Goal: Entertainment & Leisure: Consume media (video, audio)

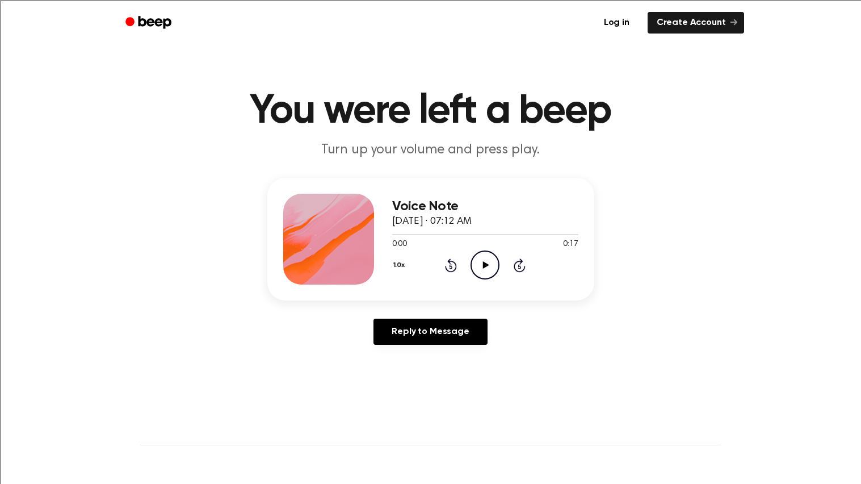
click at [487, 267] on icon "Play Audio" at bounding box center [485, 264] width 29 height 29
click at [450, 266] on icon at bounding box center [451, 266] width 3 height 5
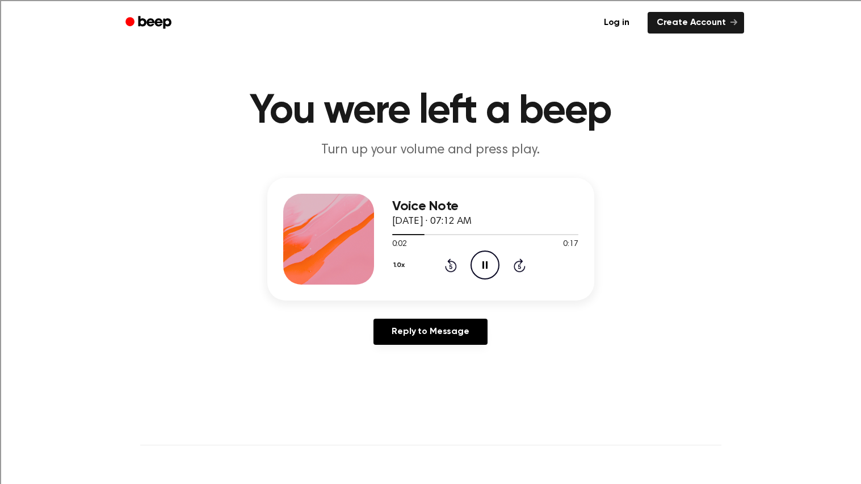
click at [507, 294] on div "Voice Note September 26, 2025 · 07:12 AM 0:02 0:17 Your browser does not suppor…" at bounding box center [430, 239] width 327 height 123
click at [483, 269] on icon "Play Audio" at bounding box center [485, 264] width 29 height 29
click at [483, 266] on icon "Play Audio" at bounding box center [485, 264] width 29 height 29
click at [475, 265] on icon "Play Audio" at bounding box center [485, 264] width 29 height 29
click at [485, 270] on icon "Play Audio" at bounding box center [485, 264] width 29 height 29
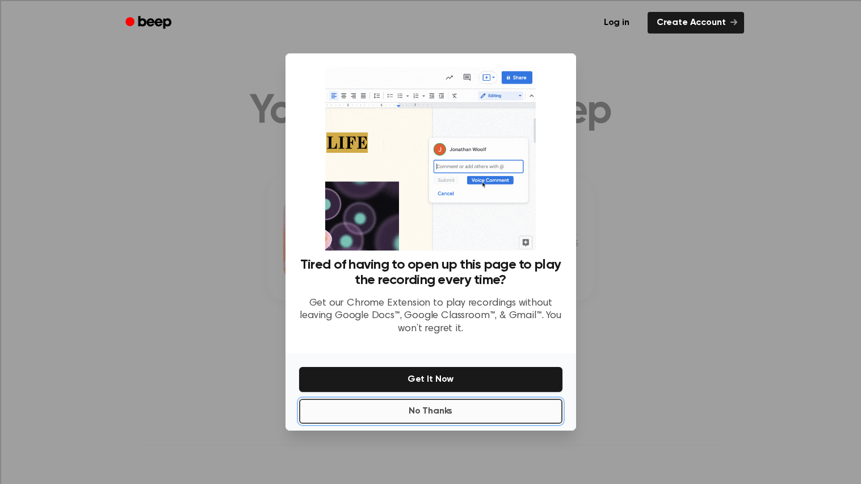
click at [479, 415] on button "No Thanks" at bounding box center [430, 411] width 263 height 25
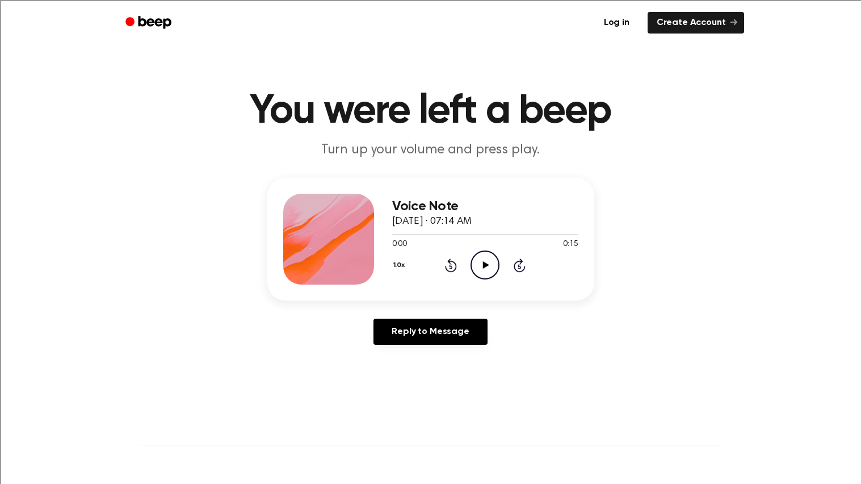
click at [488, 264] on icon at bounding box center [486, 264] width 6 height 7
click at [485, 262] on icon "Play Audio" at bounding box center [485, 264] width 29 height 29
click at [491, 266] on icon "Play Audio" at bounding box center [485, 264] width 29 height 29
click at [491, 267] on icon "Play Audio" at bounding box center [485, 264] width 29 height 29
click at [482, 271] on icon "Play Audio" at bounding box center [485, 264] width 29 height 29
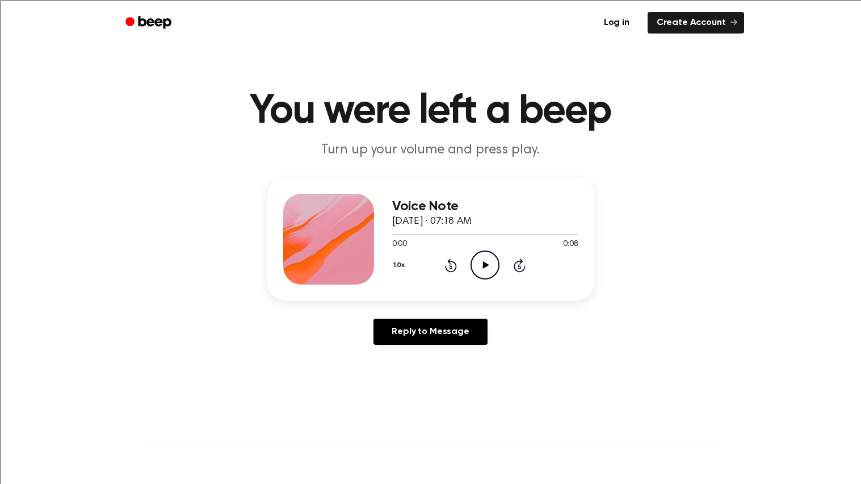
click at [484, 265] on icon at bounding box center [486, 264] width 6 height 7
click at [480, 267] on icon "Play Audio" at bounding box center [485, 264] width 29 height 29
click at [485, 268] on icon "Play Audio" at bounding box center [485, 264] width 29 height 29
click at [489, 267] on icon "Play Audio" at bounding box center [485, 264] width 29 height 29
click at [487, 262] on icon "Play Audio" at bounding box center [485, 264] width 29 height 29
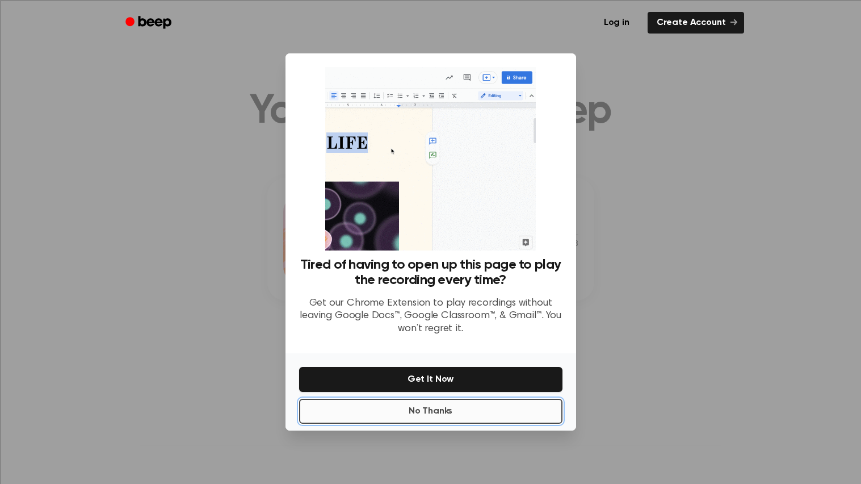
click at [443, 412] on button "No Thanks" at bounding box center [430, 411] width 263 height 25
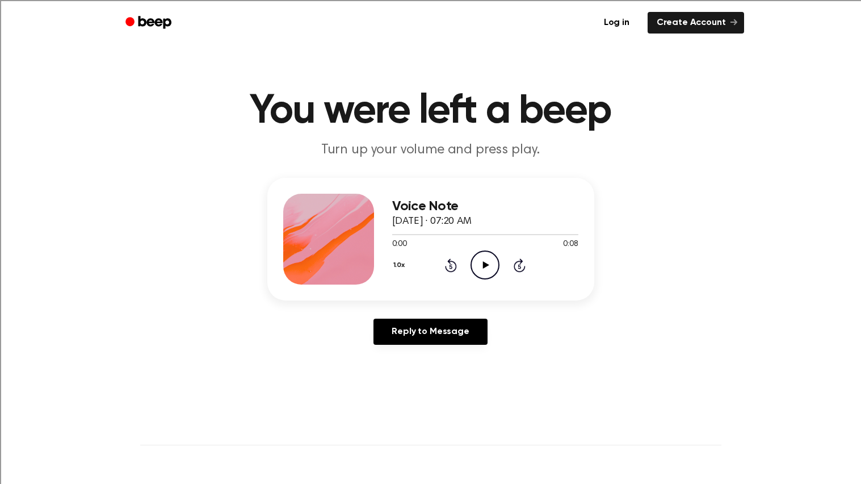
click at [471, 254] on icon "Play Audio" at bounding box center [485, 264] width 29 height 29
click at [480, 270] on icon "Play Audio" at bounding box center [485, 264] width 29 height 29
click at [487, 269] on icon "Play Audio" at bounding box center [485, 264] width 29 height 29
click at [484, 271] on icon "Play Audio" at bounding box center [485, 264] width 29 height 29
click at [491, 266] on icon "Play Audio" at bounding box center [485, 264] width 29 height 29
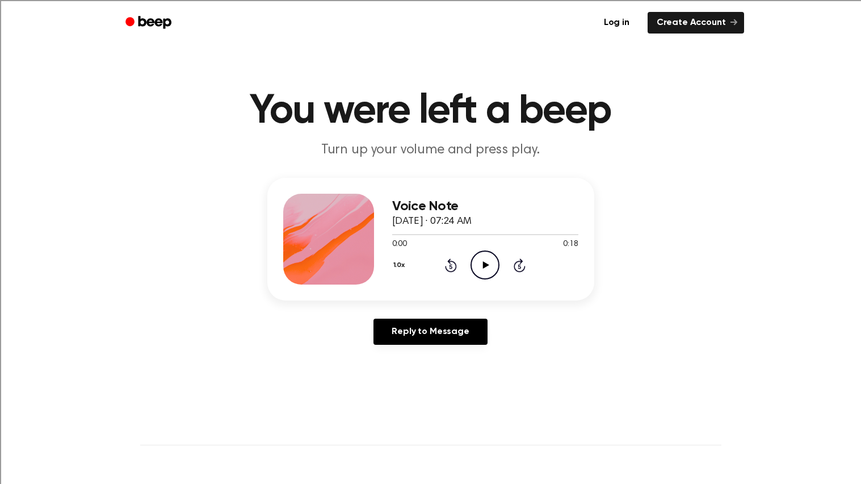
click at [488, 269] on icon "Play Audio" at bounding box center [485, 264] width 29 height 29
click at [492, 270] on icon "Play Audio" at bounding box center [485, 264] width 29 height 29
click at [483, 263] on icon at bounding box center [486, 264] width 6 height 7
click at [483, 259] on icon "Play Audio" at bounding box center [485, 264] width 29 height 29
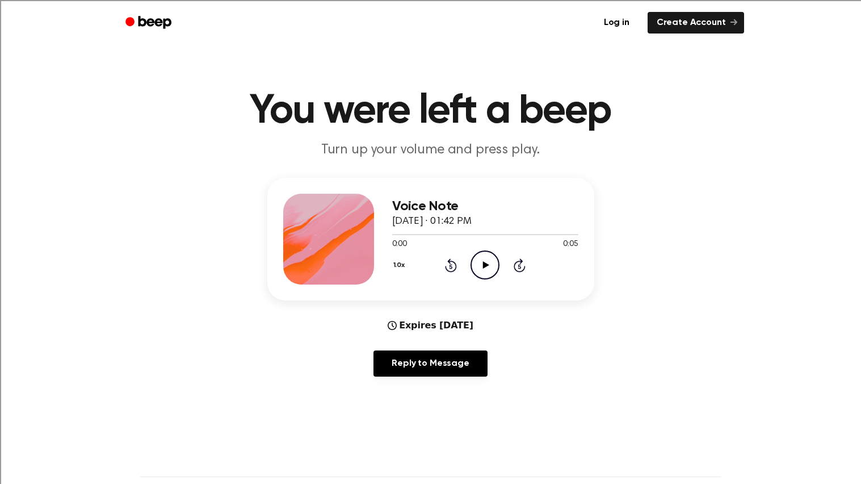
click at [488, 262] on icon "Play Audio" at bounding box center [485, 264] width 29 height 29
